Goal: Find specific page/section: Find specific page/section

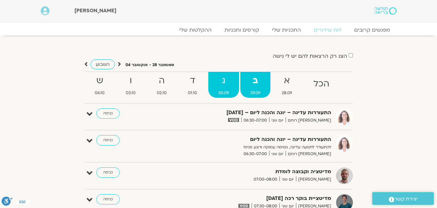
click at [231, 82] on strong "ג" at bounding box center [223, 81] width 31 height 15
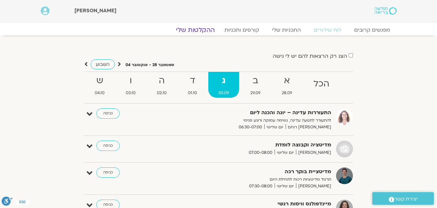
click at [199, 32] on link "ההקלטות שלי" at bounding box center [195, 30] width 54 height 8
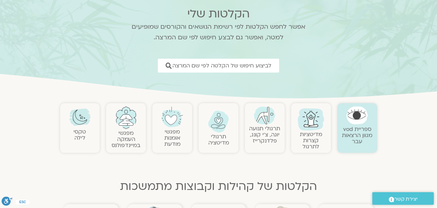
scroll to position [32, 0]
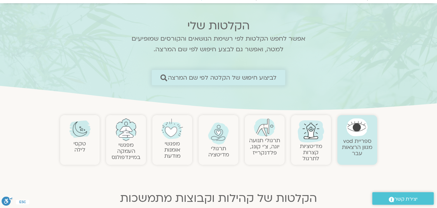
click at [180, 78] on span "לביצוע חיפוש של הקלטה לפי שם המרצה" at bounding box center [222, 77] width 109 height 7
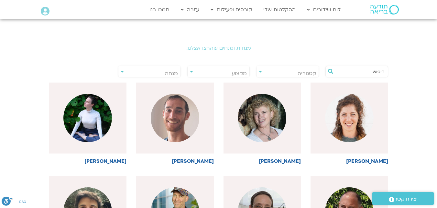
scroll to position [129, 0]
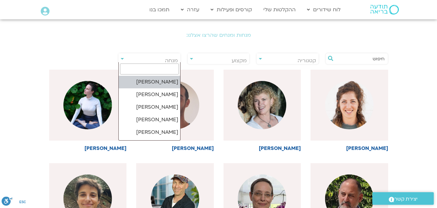
click at [130, 60] on span "מנחה" at bounding box center [149, 60] width 62 height 15
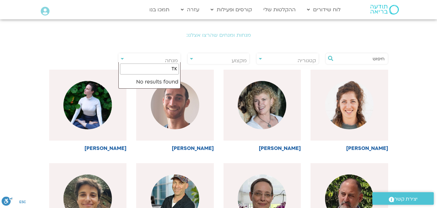
type input "T"
type input "אלב"
select select "****"
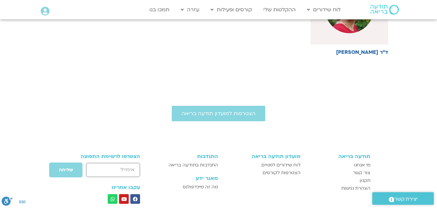
scroll to position [226, 0]
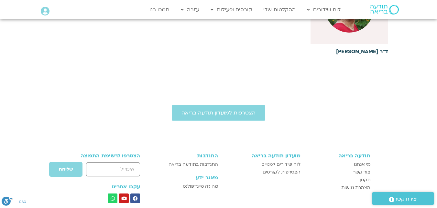
click at [361, 54] on h6 "ד"ר [PERSON_NAME]" at bounding box center [349, 52] width 78 height 6
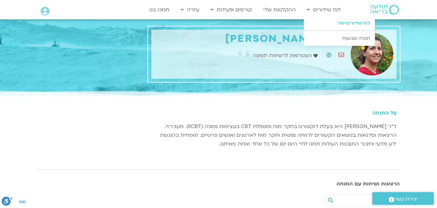
click at [333, 23] on link "לוח שידורים יומי" at bounding box center [339, 23] width 71 height 15
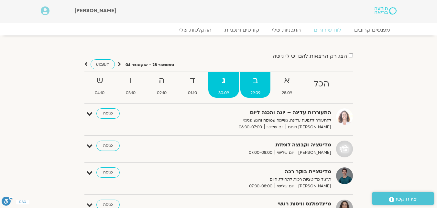
click at [254, 78] on strong "ב" at bounding box center [255, 81] width 30 height 15
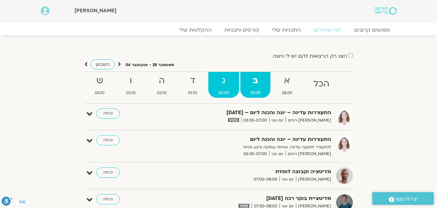
click at [224, 80] on strong "ג" at bounding box center [223, 81] width 31 height 15
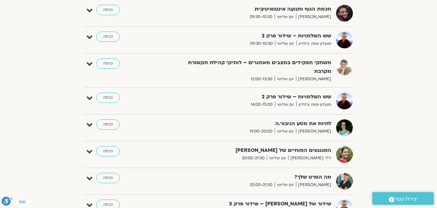
scroll to position [194, 0]
